Goal: Task Accomplishment & Management: Use online tool/utility

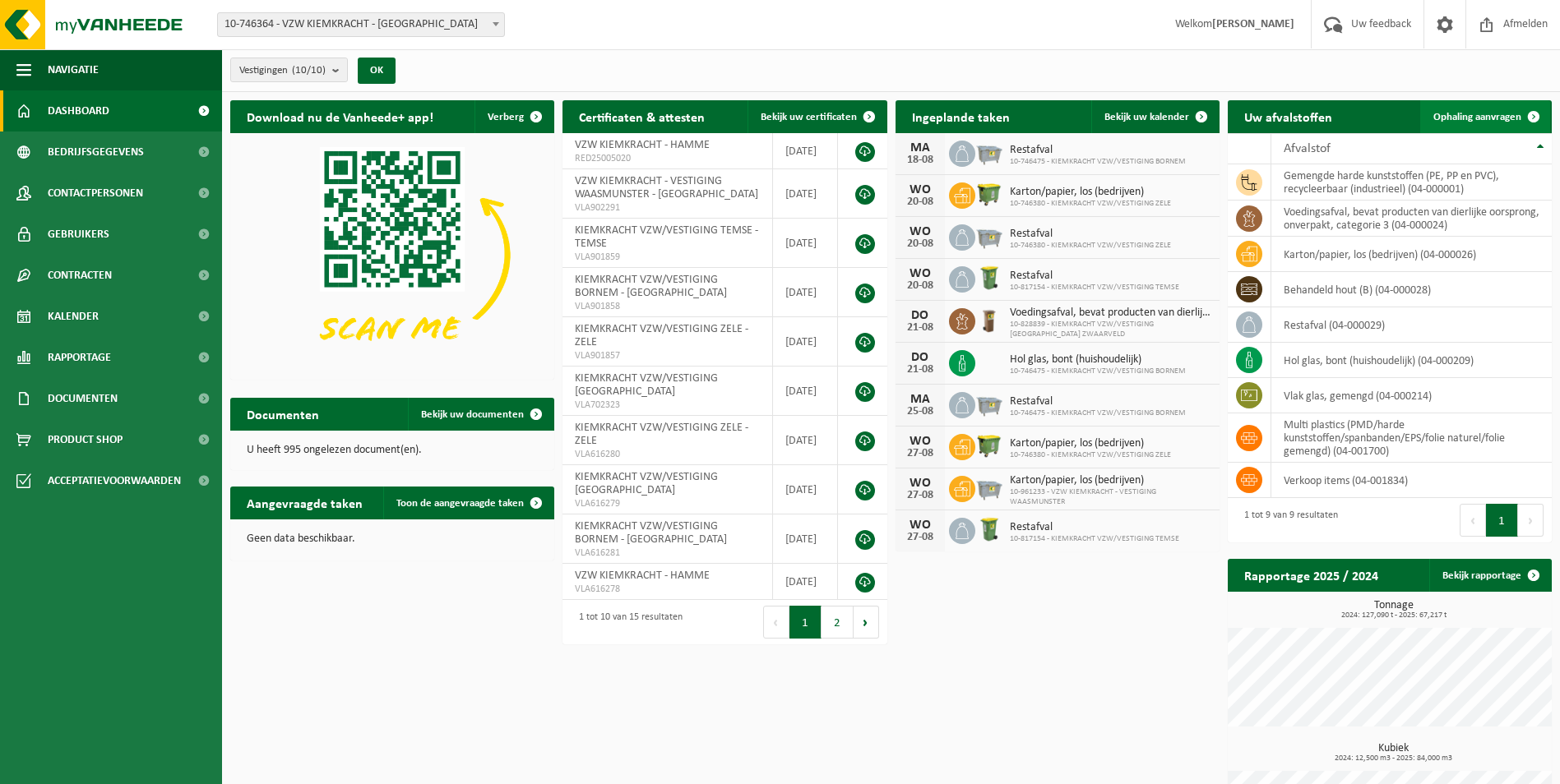
click at [1488, 112] on span "Ophaling aanvragen" at bounding box center [1477, 117] width 88 height 11
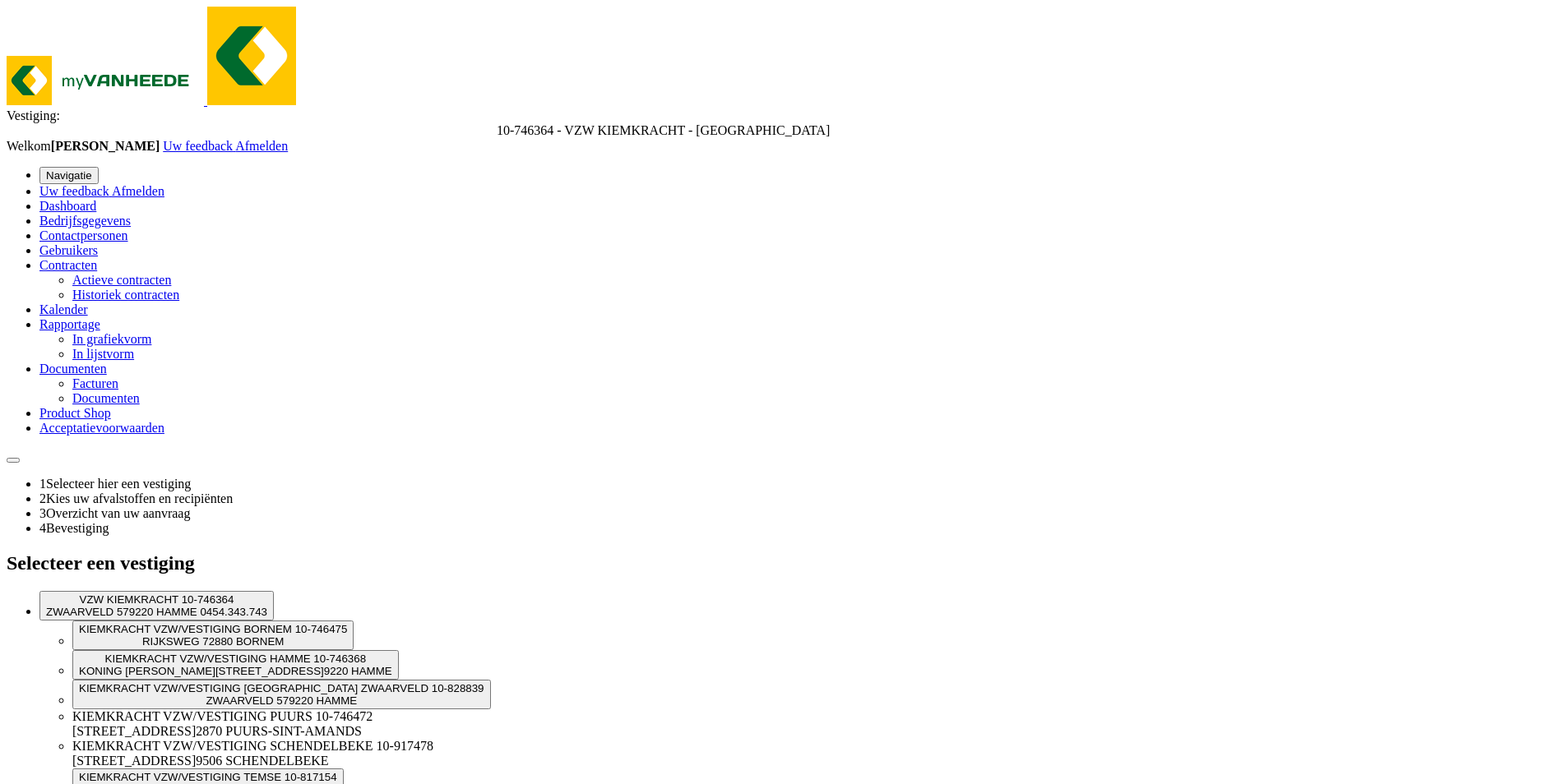
click at [497, 123] on span "10-746364 - VZW KIEMKRACHT - [GEOGRAPHIC_DATA]" at bounding box center [663, 130] width 333 height 14
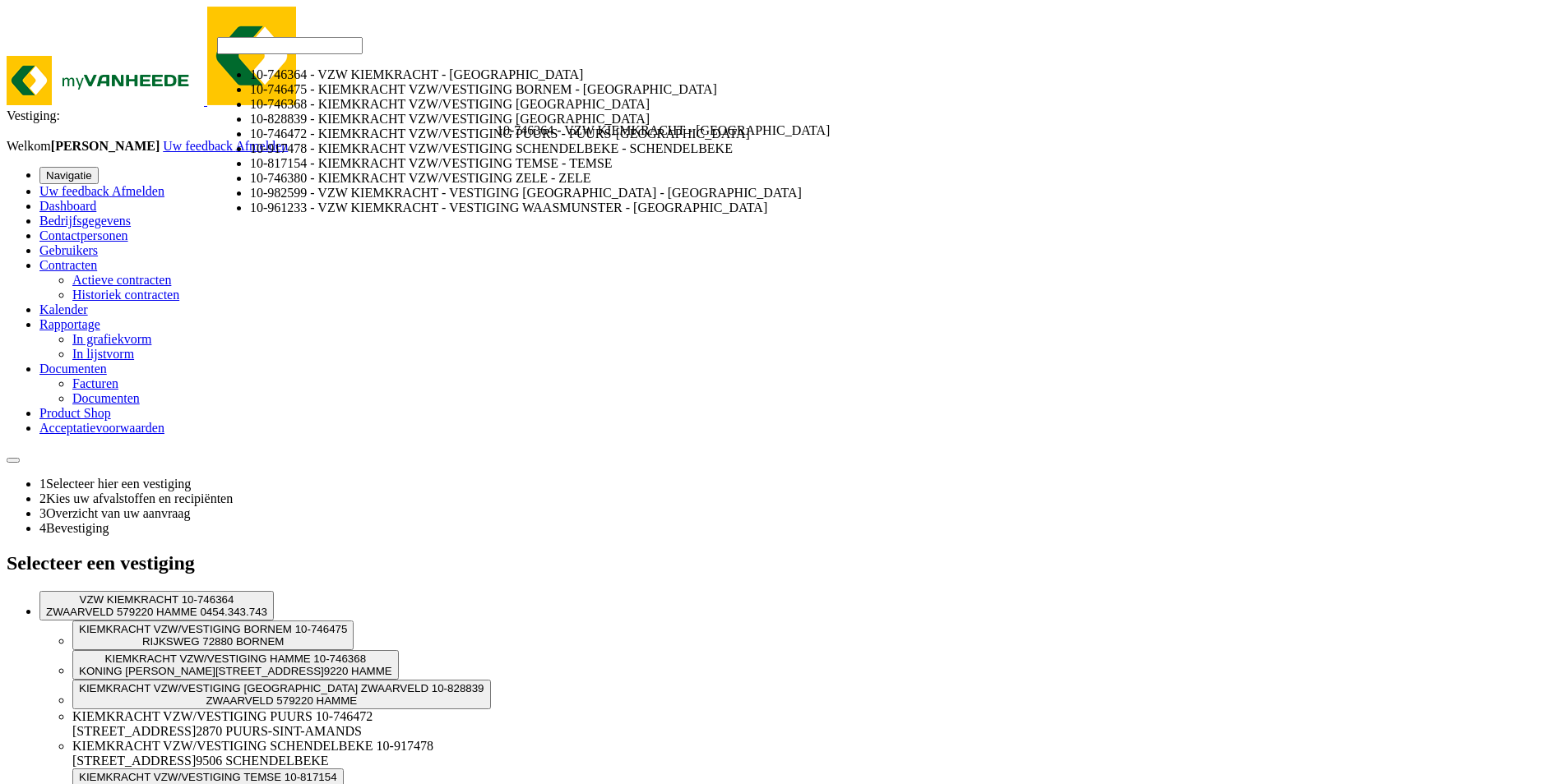
select select "5837"
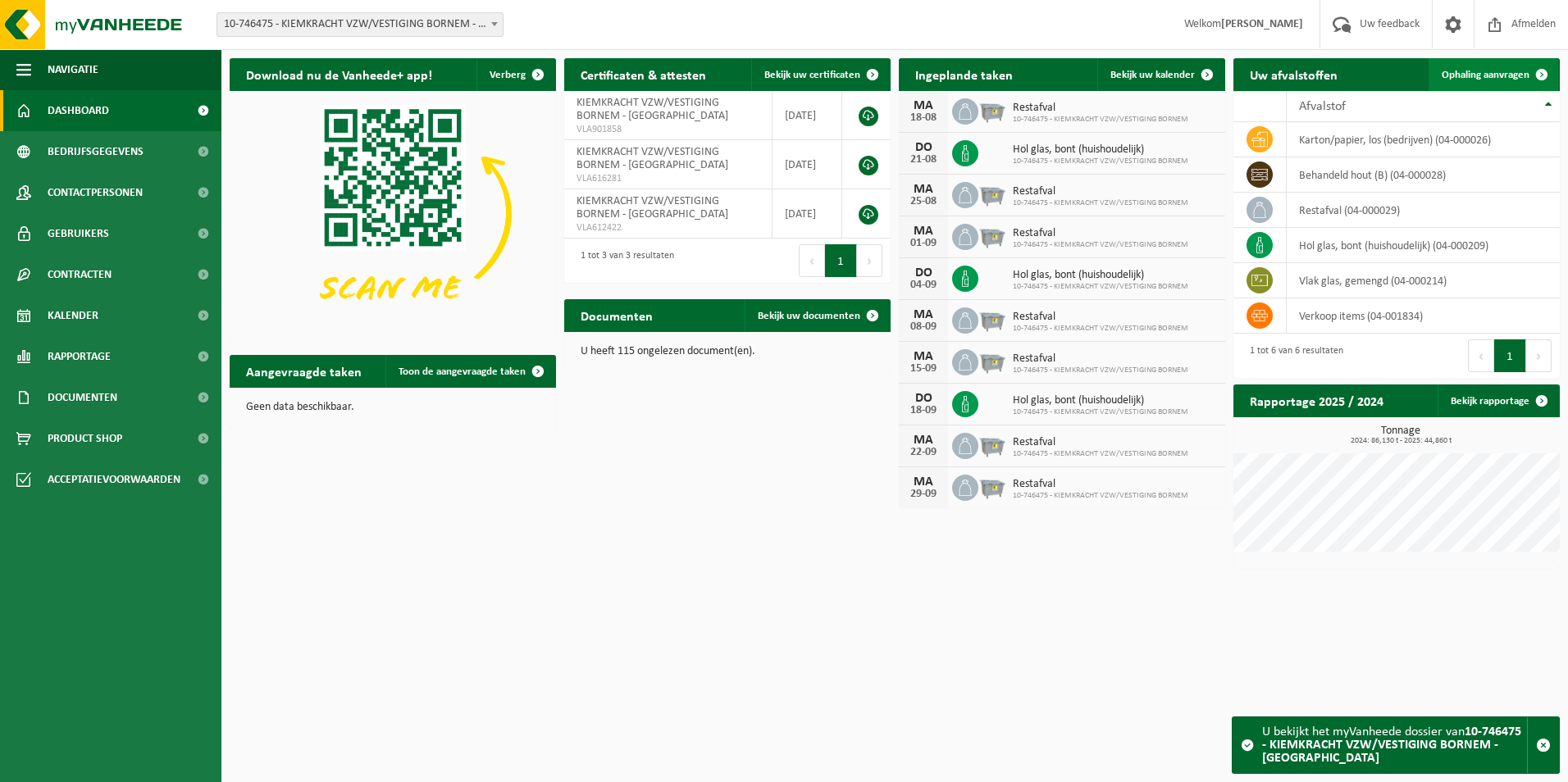
click at [1492, 77] on span "Ophaling aanvragen" at bounding box center [1486, 75] width 87 height 11
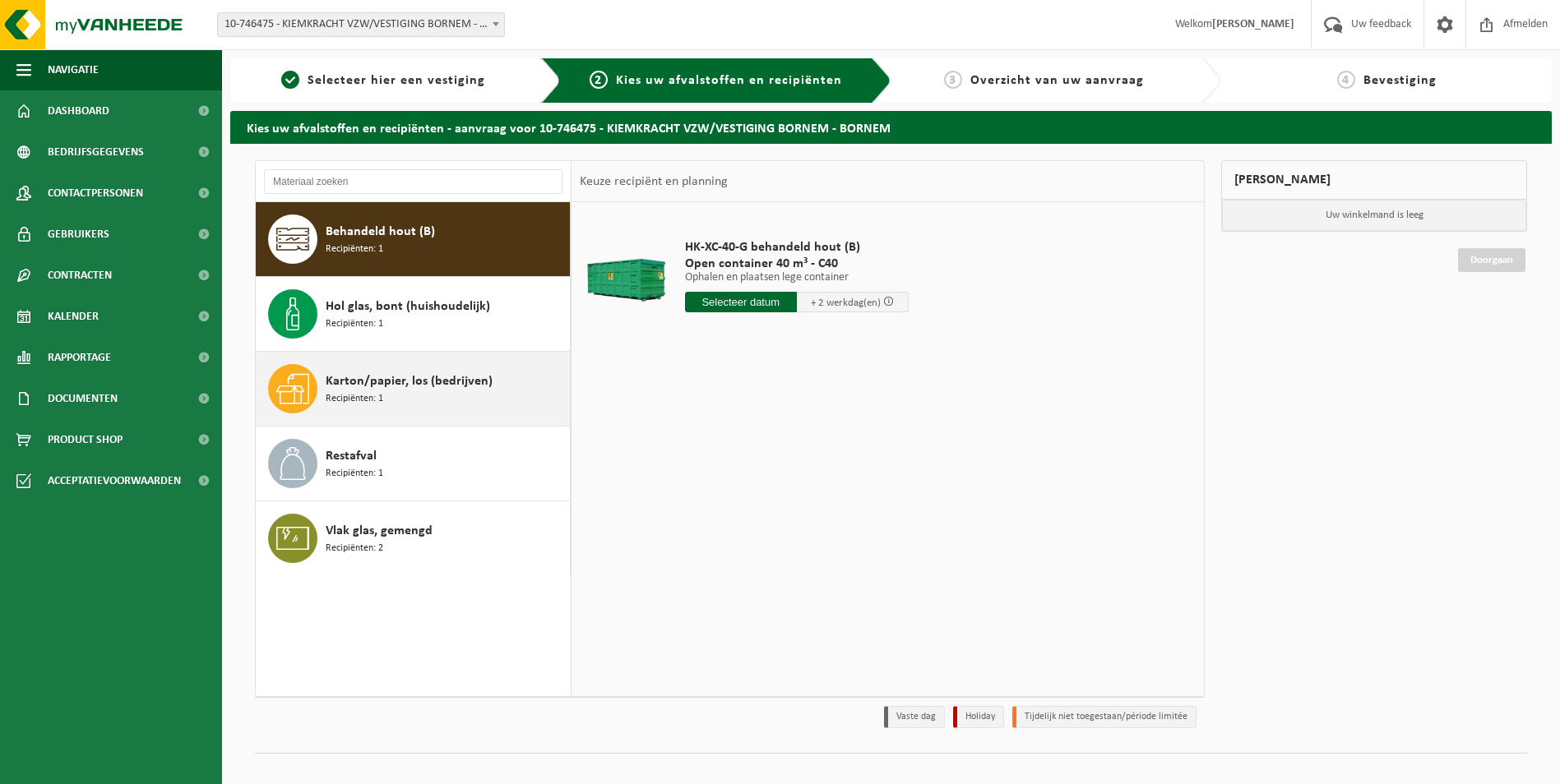
click at [387, 383] on span "Karton/papier, los (bedrijven)" at bounding box center [409, 381] width 167 height 19
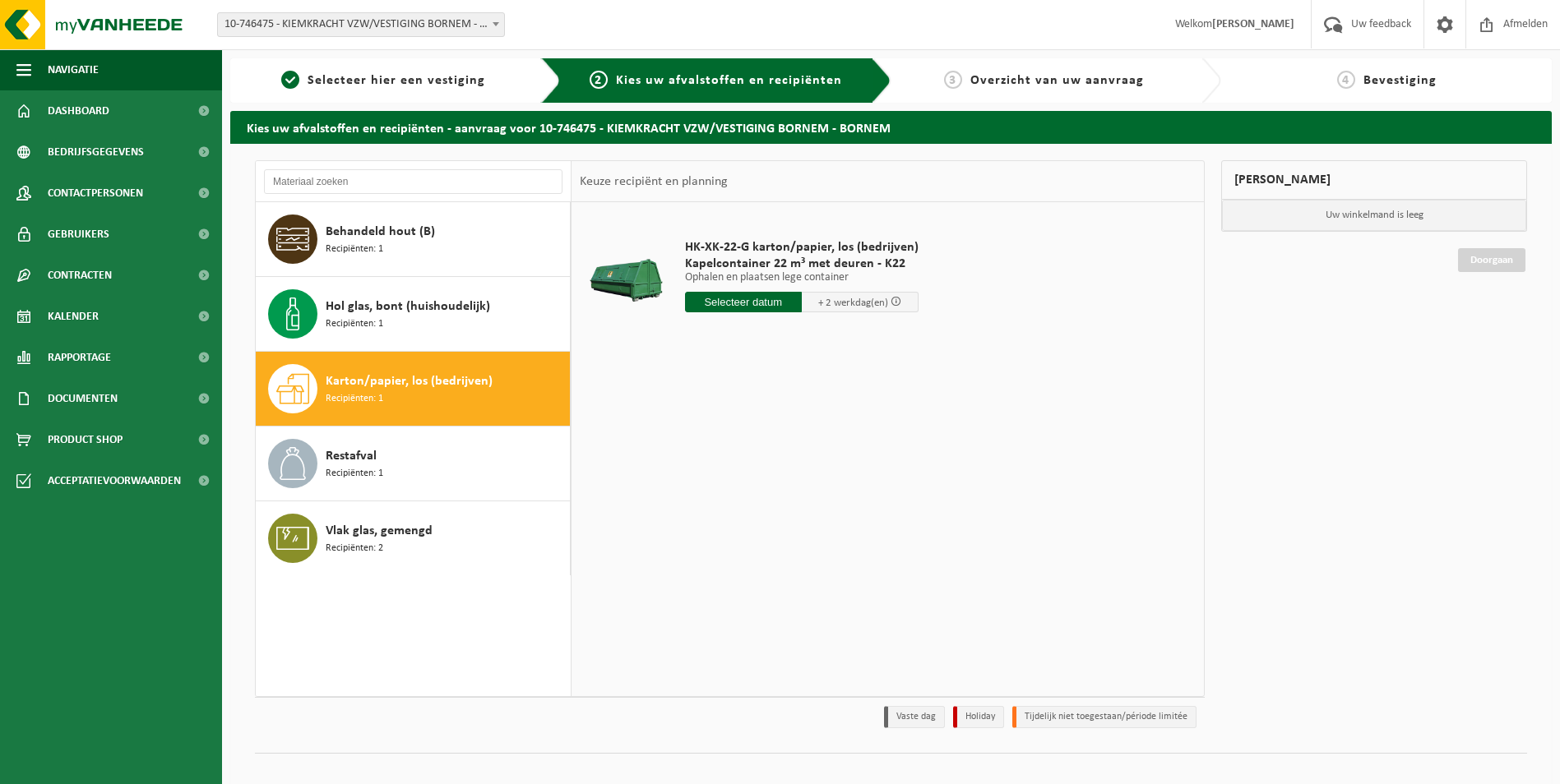
click at [718, 295] on input "text" at bounding box center [743, 302] width 116 height 20
click at [732, 480] on div "19" at bounding box center [729, 474] width 29 height 26
type input "Van 2025-08-19"
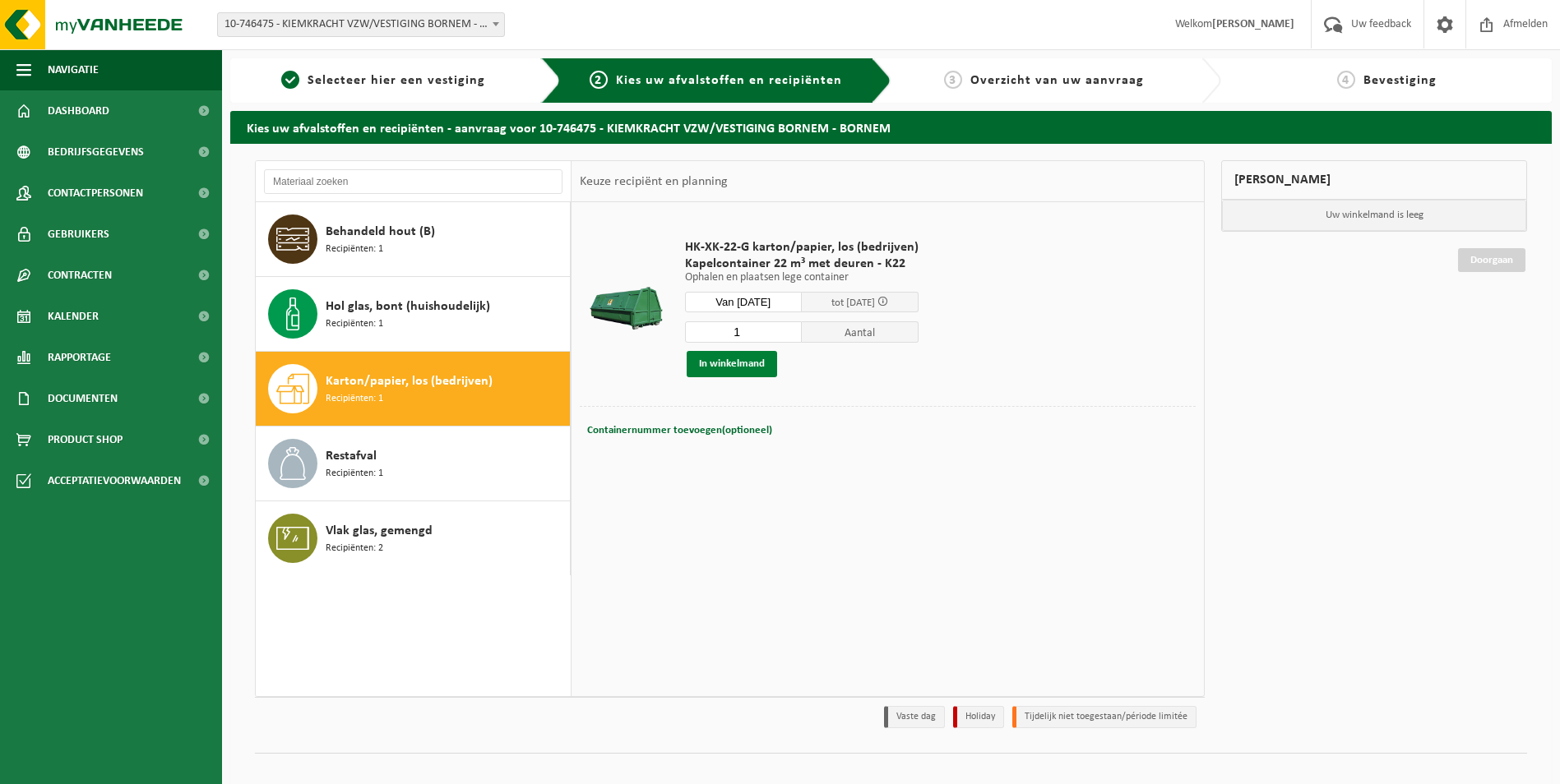
click at [729, 357] on button "In winkelmand" at bounding box center [731, 363] width 90 height 26
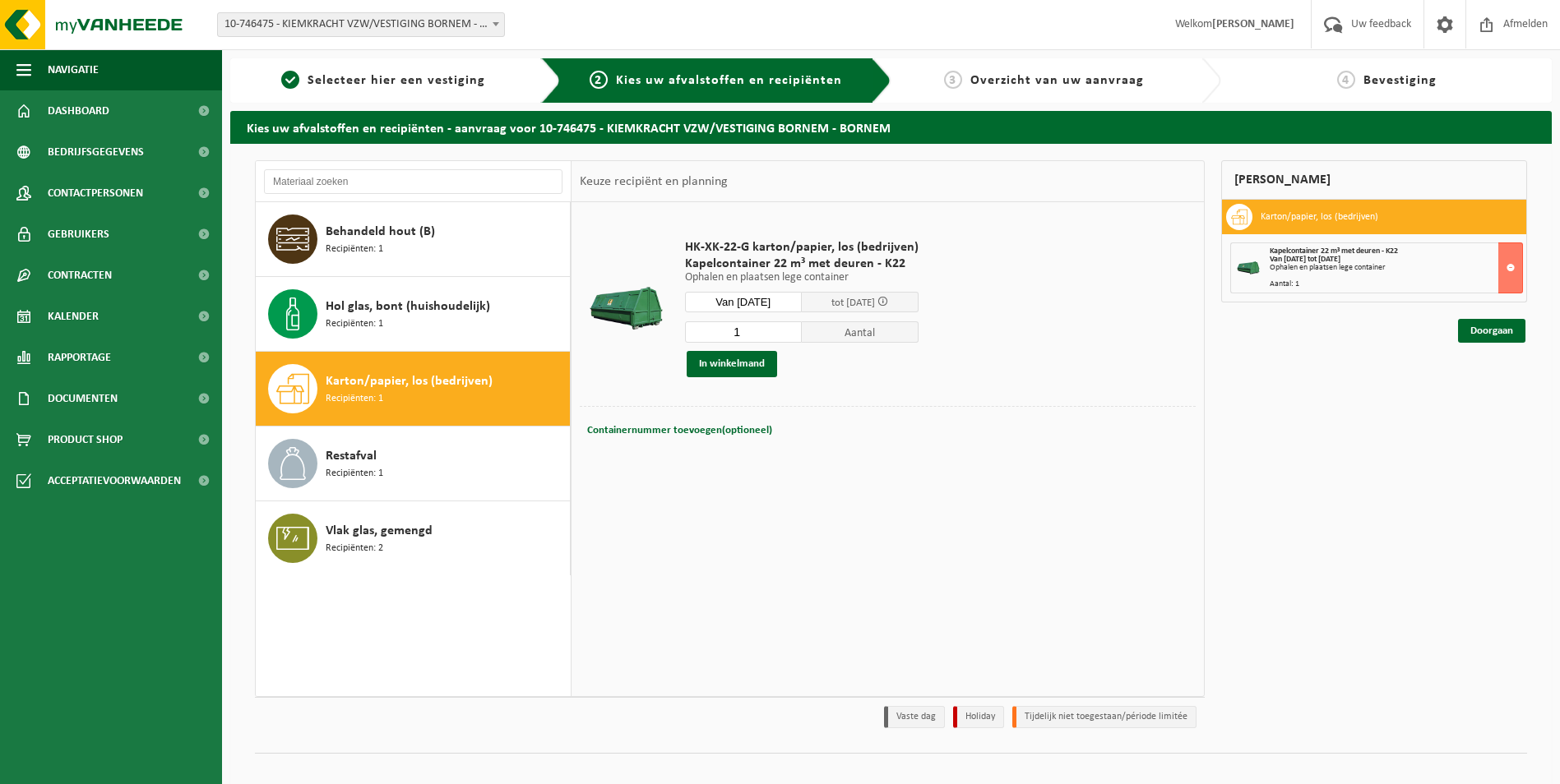
click at [1483, 343] on div "Mijn winkelmand Karton/papier, los (bedrijven) Kapelcontainer 22 m³ met deuren …" at bounding box center [1374, 448] width 322 height 576
click at [1485, 333] on link "Doorgaan" at bounding box center [1492, 330] width 67 height 24
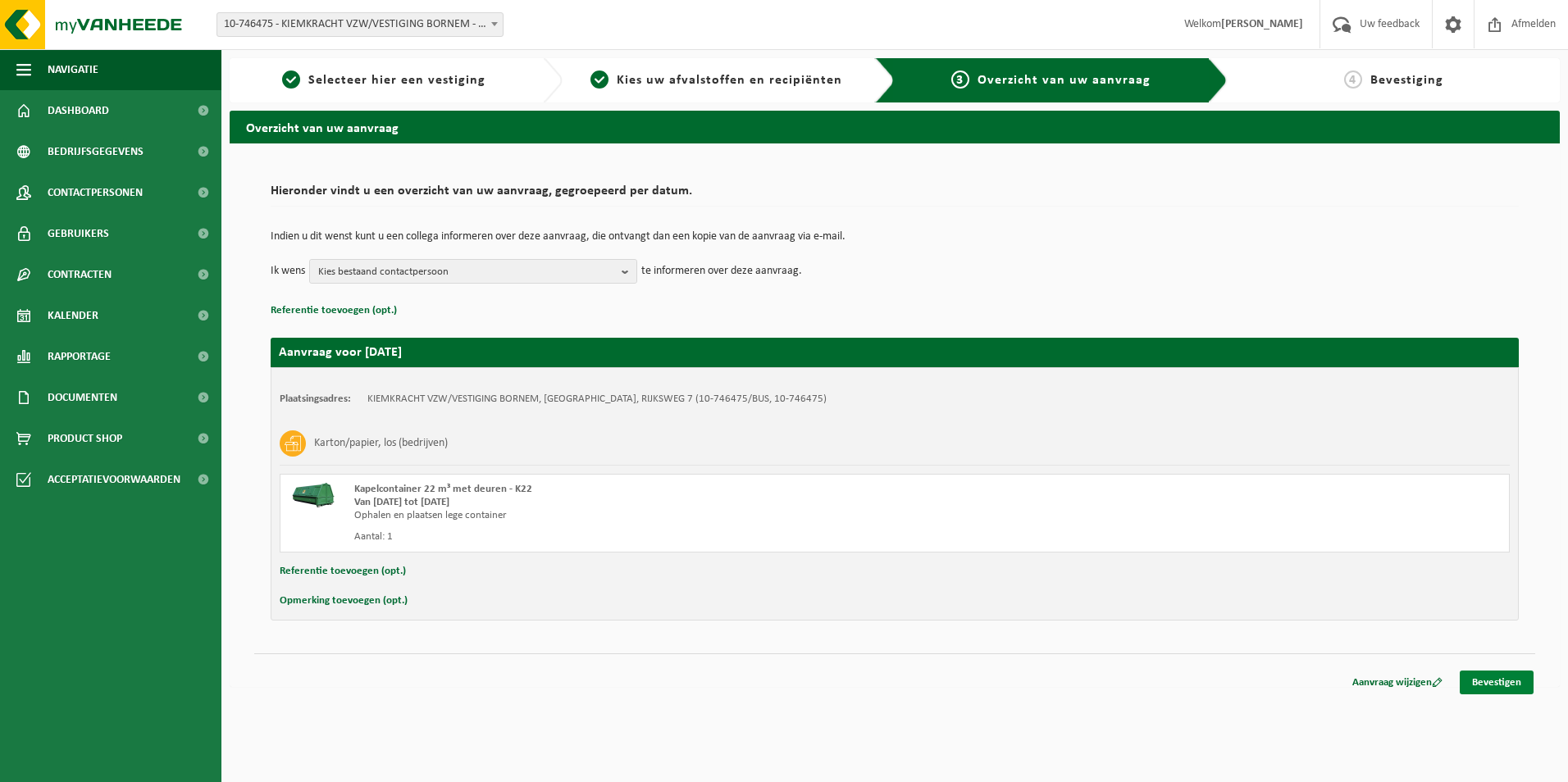
click at [1484, 679] on link "Bevestigen" at bounding box center [1497, 683] width 74 height 24
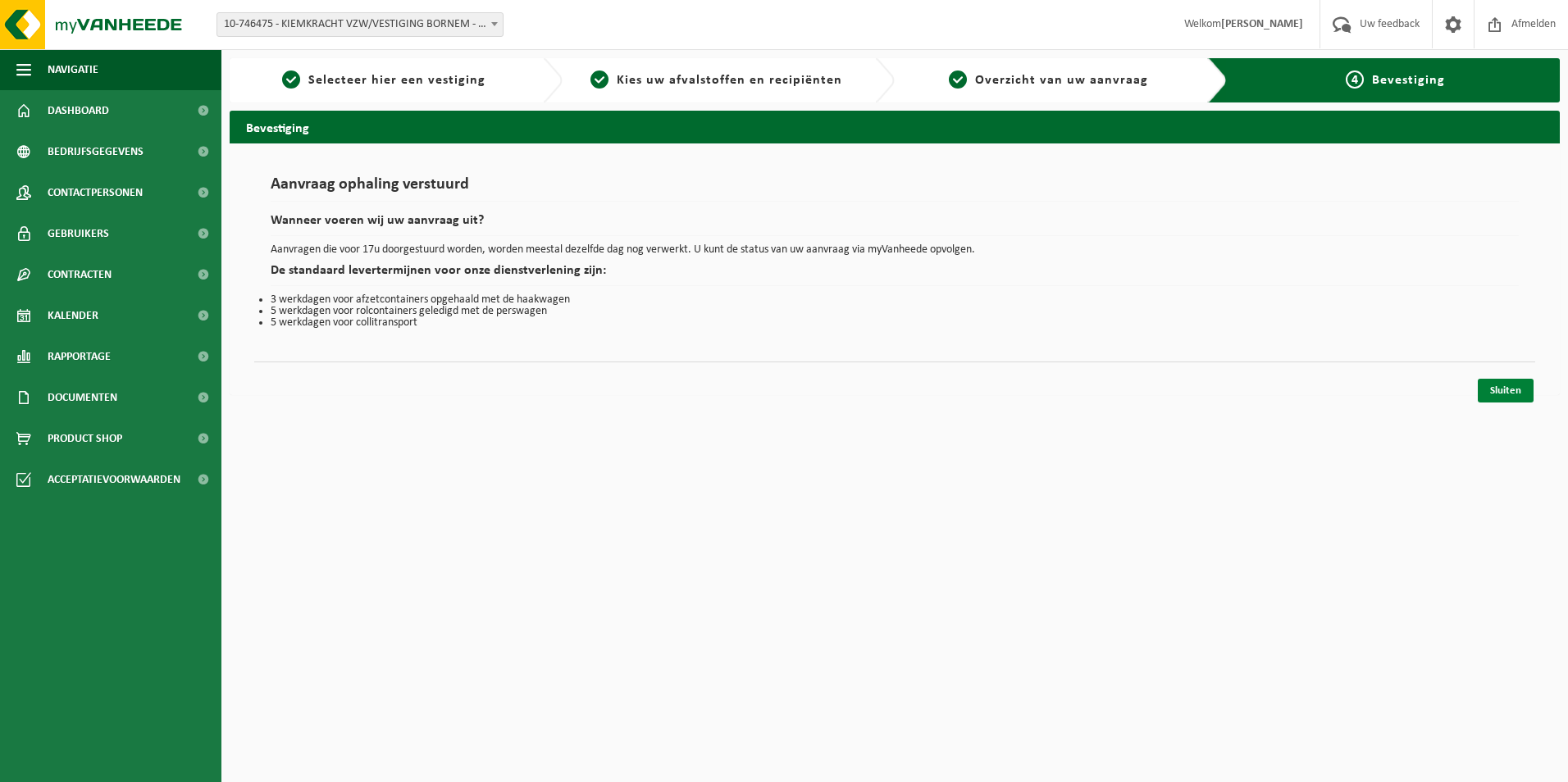
click at [1514, 402] on link "Sluiten" at bounding box center [1506, 390] width 56 height 24
